Goal: Transaction & Acquisition: Purchase product/service

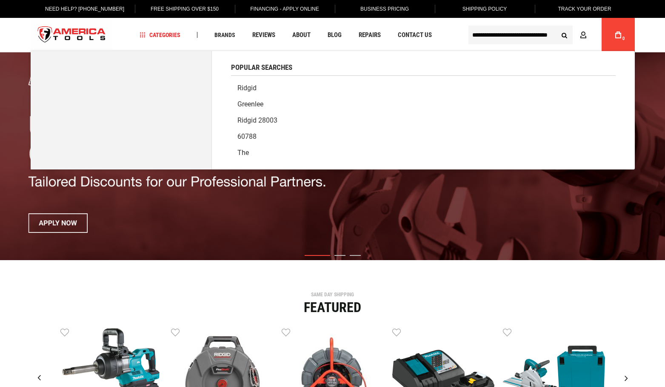
scroll to position [0, 9]
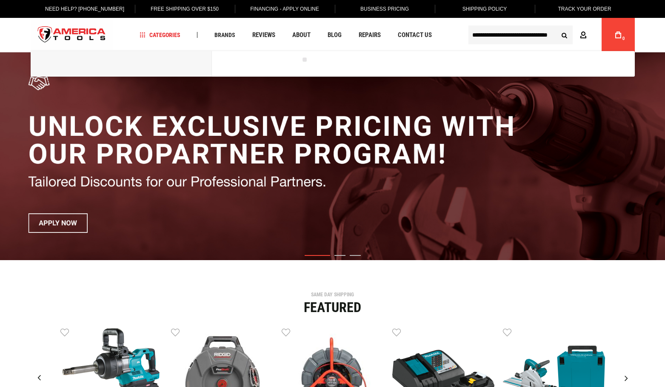
type input "**********"
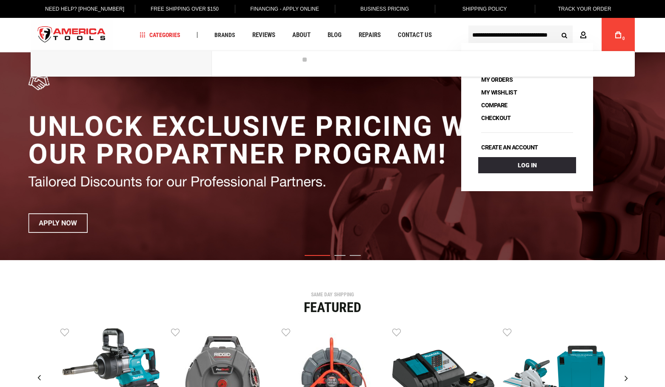
scroll to position [0, 0]
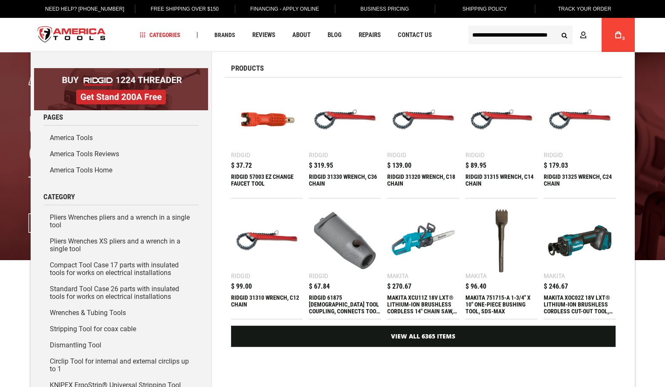
click at [565, 34] on button "Search" at bounding box center [565, 35] width 16 height 16
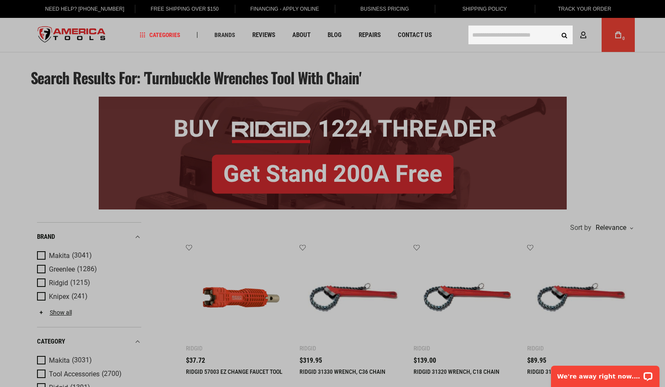
click at [487, 34] on input "text" at bounding box center [521, 35] width 104 height 19
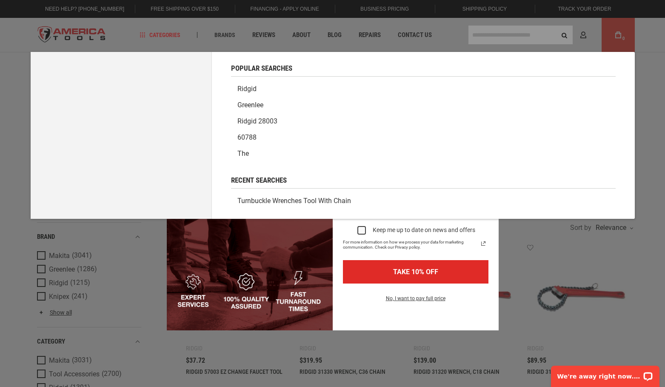
click at [323, 197] on link "turnbuckle wrenches tool with chain" at bounding box center [423, 201] width 385 height 16
